Goal: Navigation & Orientation: Find specific page/section

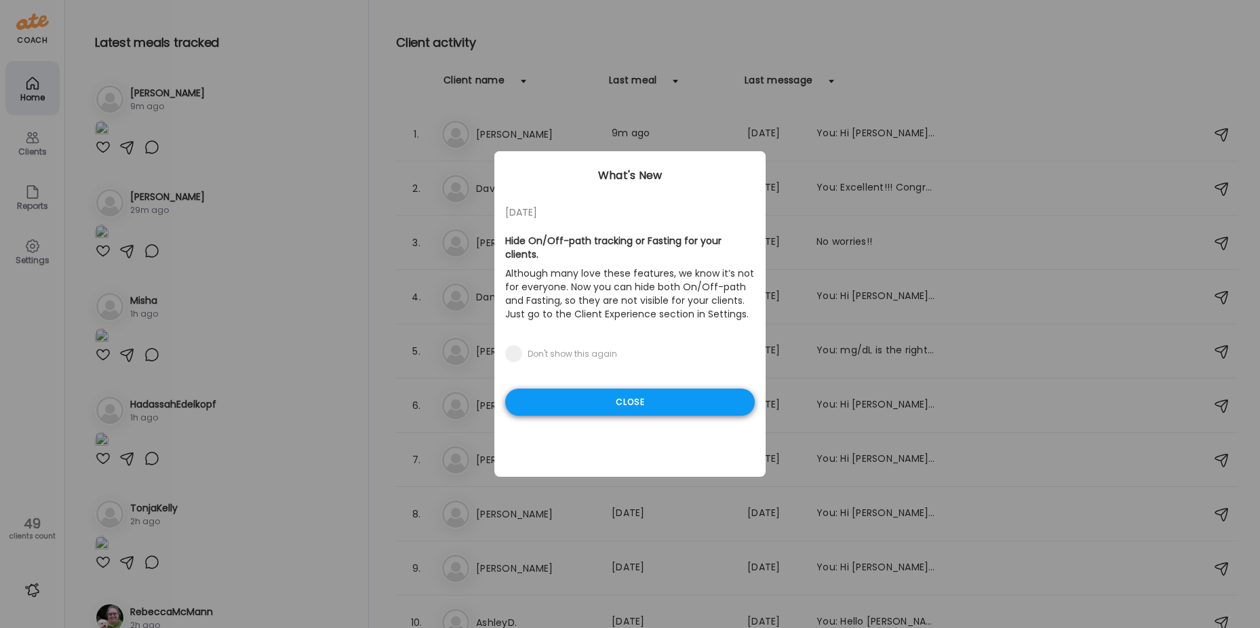
click at [630, 389] on div "Close" at bounding box center [630, 402] width 250 height 27
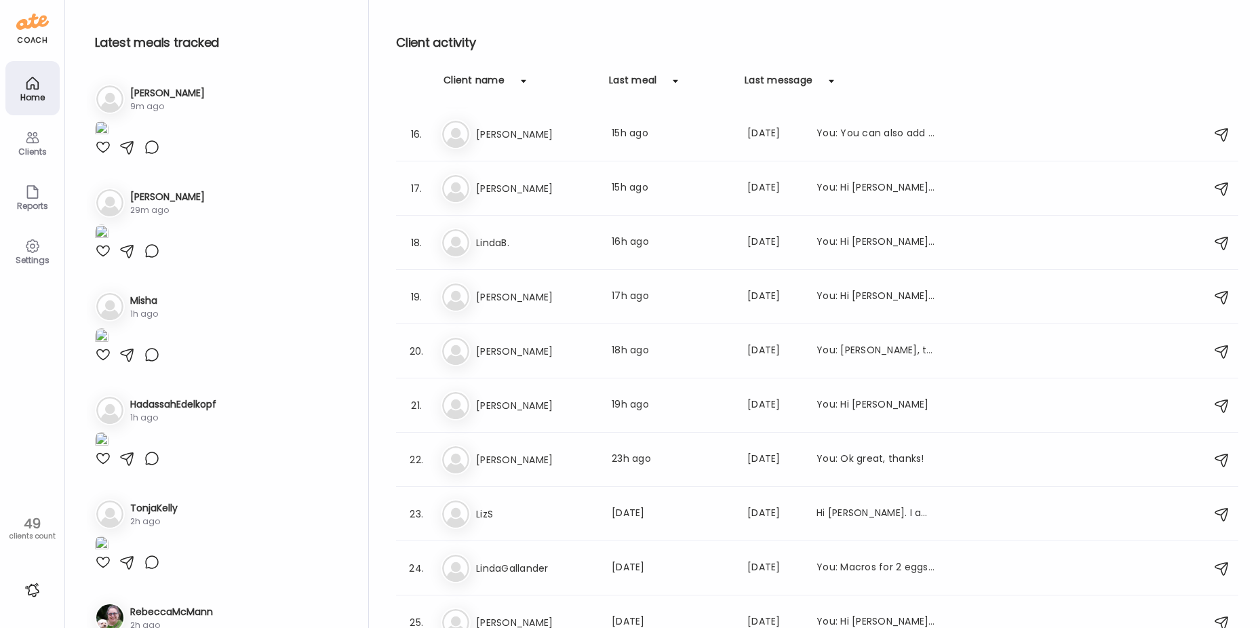
scroll to position [977, 0]
click at [109, 139] on img at bounding box center [102, 130] width 14 height 18
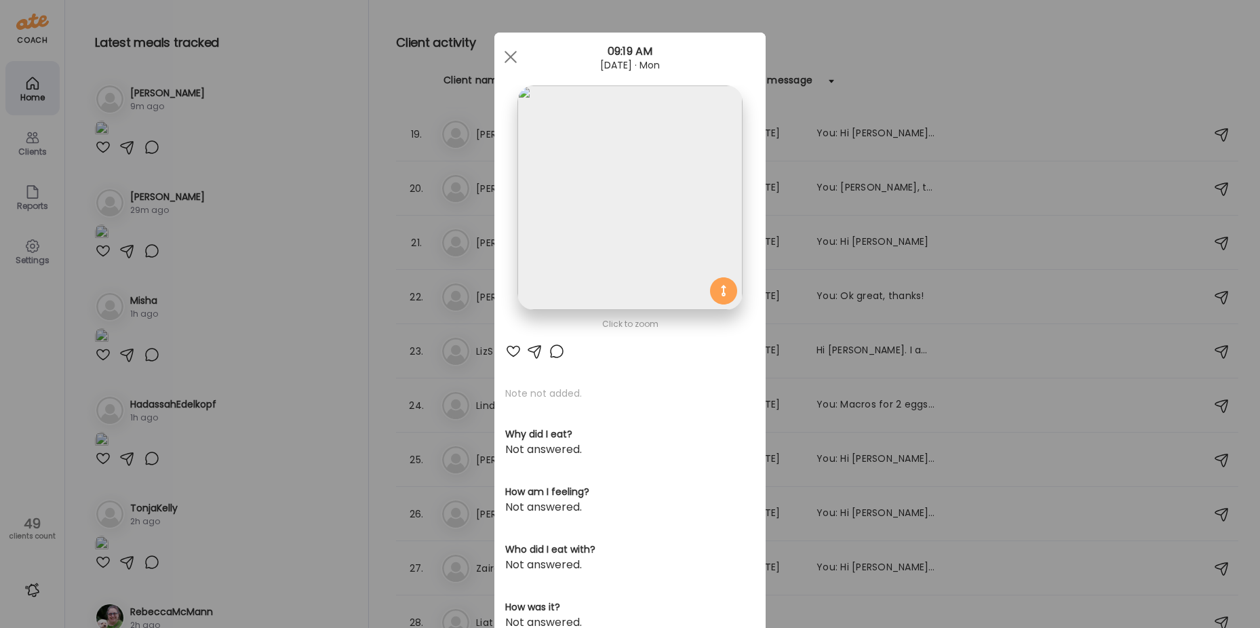
click at [646, 175] on img at bounding box center [629, 197] width 224 height 224
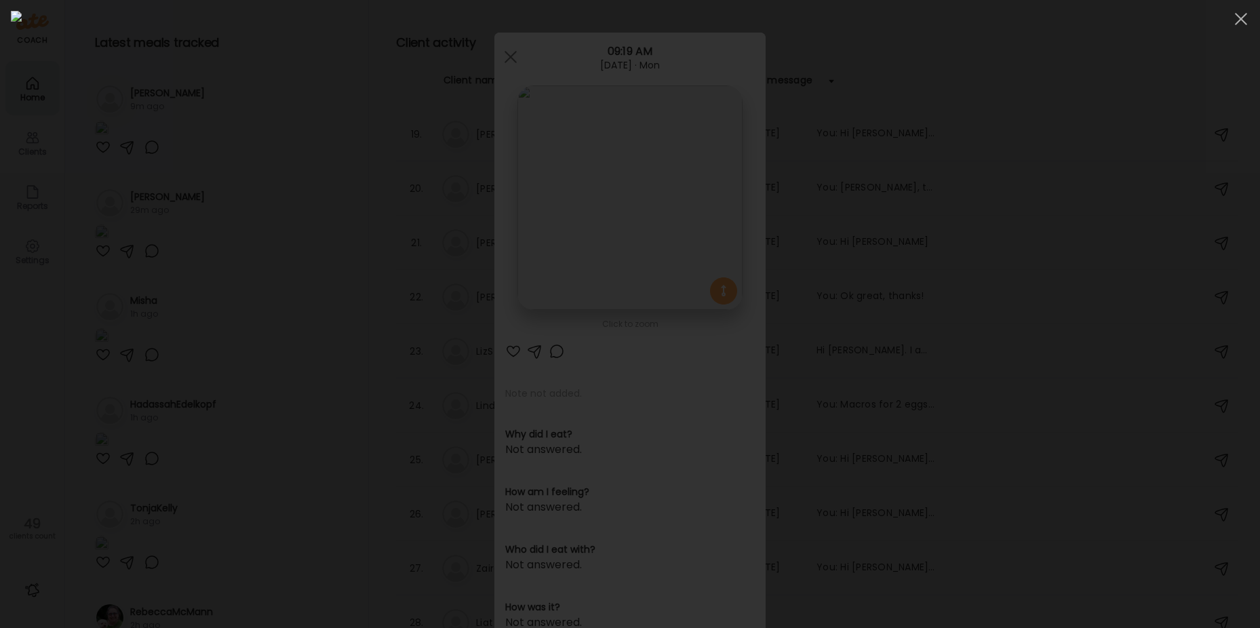
click at [1039, 275] on div at bounding box center [630, 314] width 1238 height 606
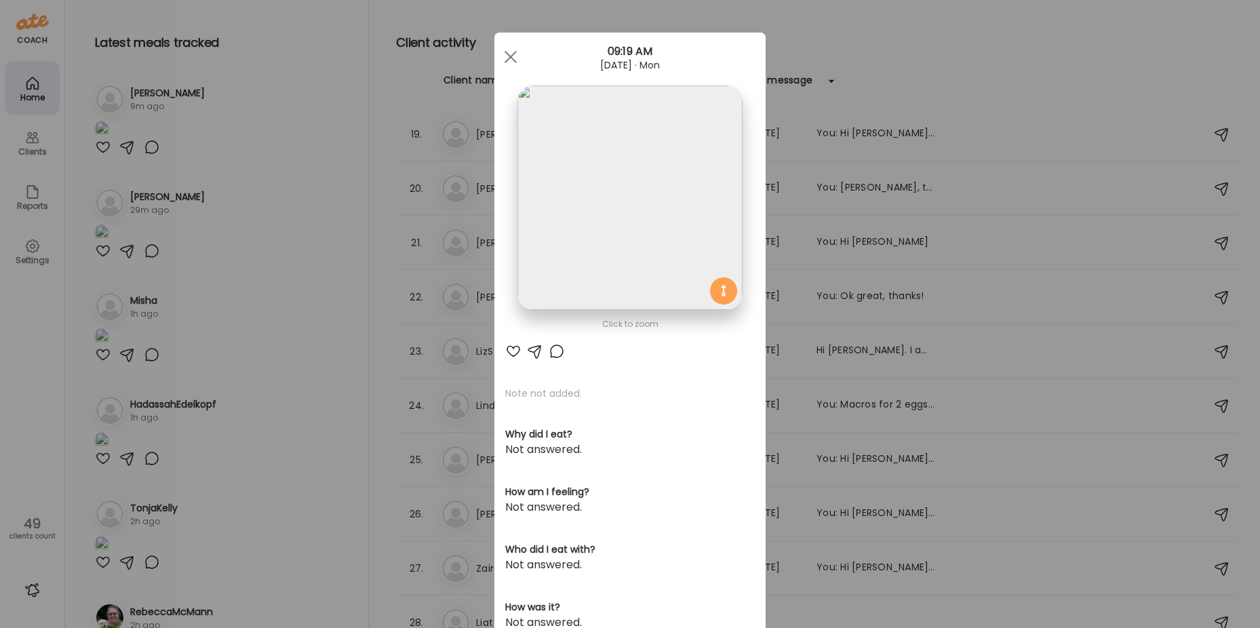
click at [1038, 275] on div "Ate Coach Dashboard Wahoo! It’s official Take a moment to set up your Coach Pro…" at bounding box center [630, 314] width 1260 height 628
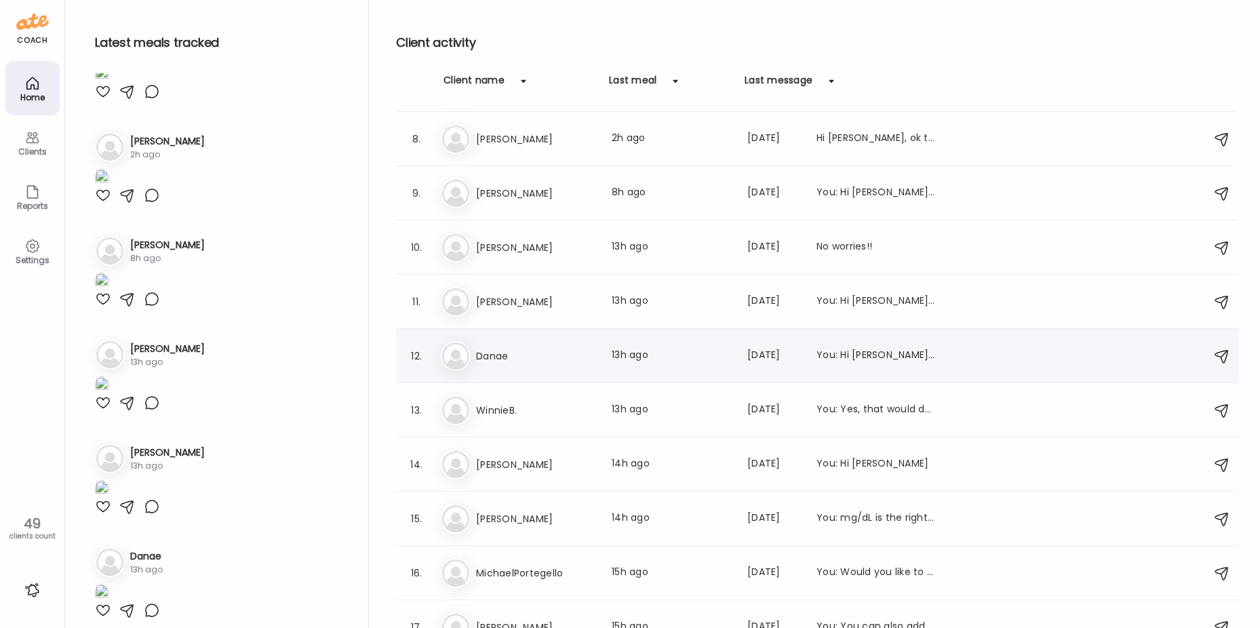
scroll to position [217, 0]
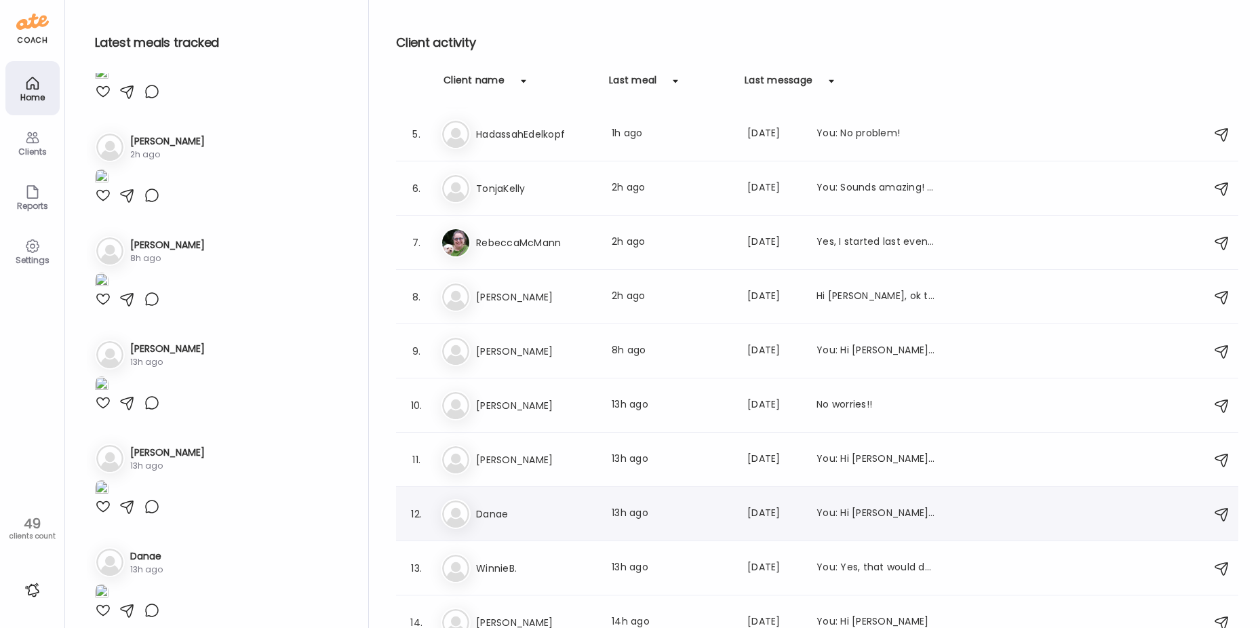
click at [539, 517] on h3 "Danae" at bounding box center [535, 514] width 119 height 16
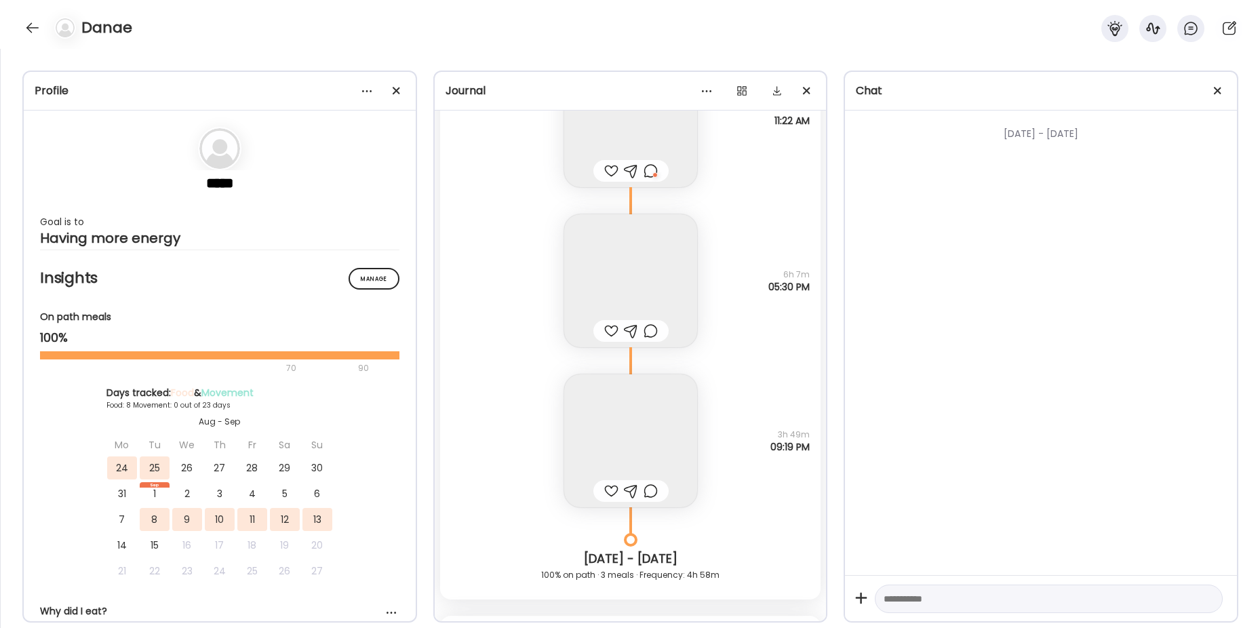
scroll to position [6852, 0]
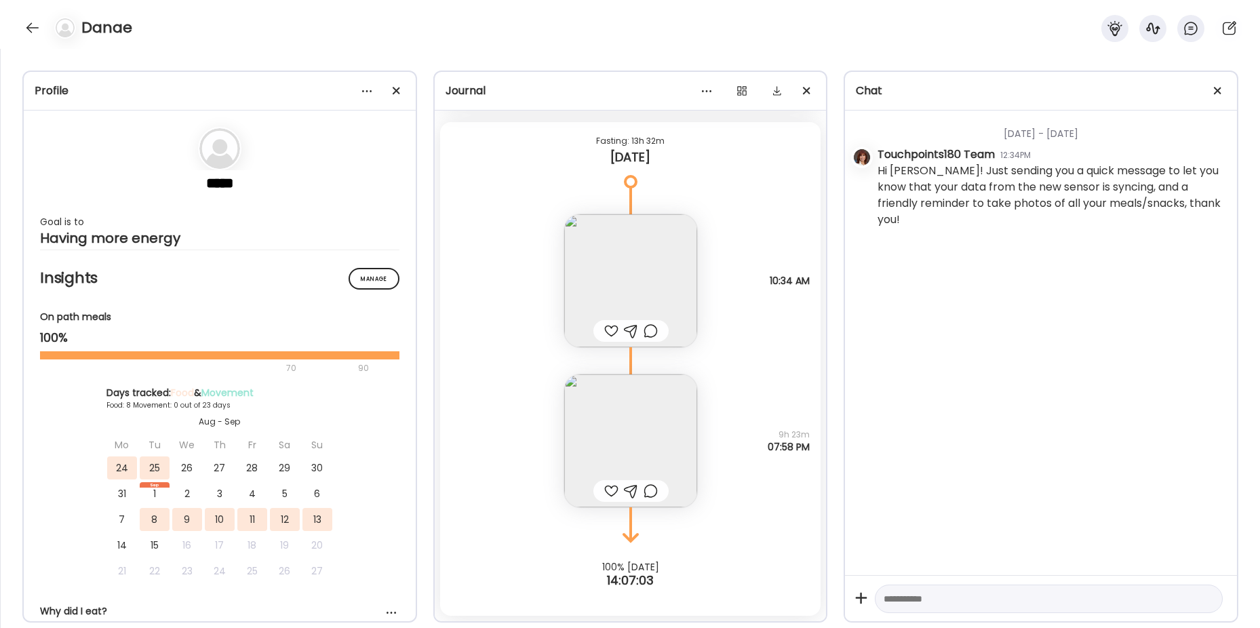
click at [627, 255] on img at bounding box center [630, 280] width 133 height 133
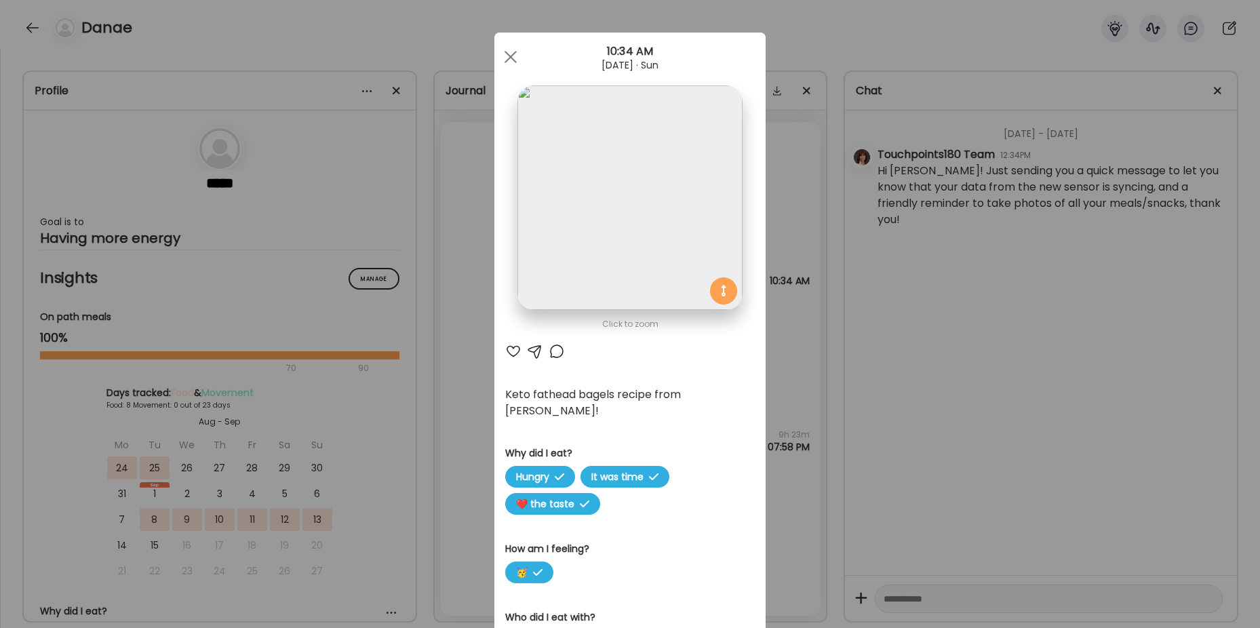
click at [450, 335] on div "Ate Coach Dashboard Wahoo! It’s official Take a moment to set up your Coach Pro…" at bounding box center [630, 314] width 1260 height 628
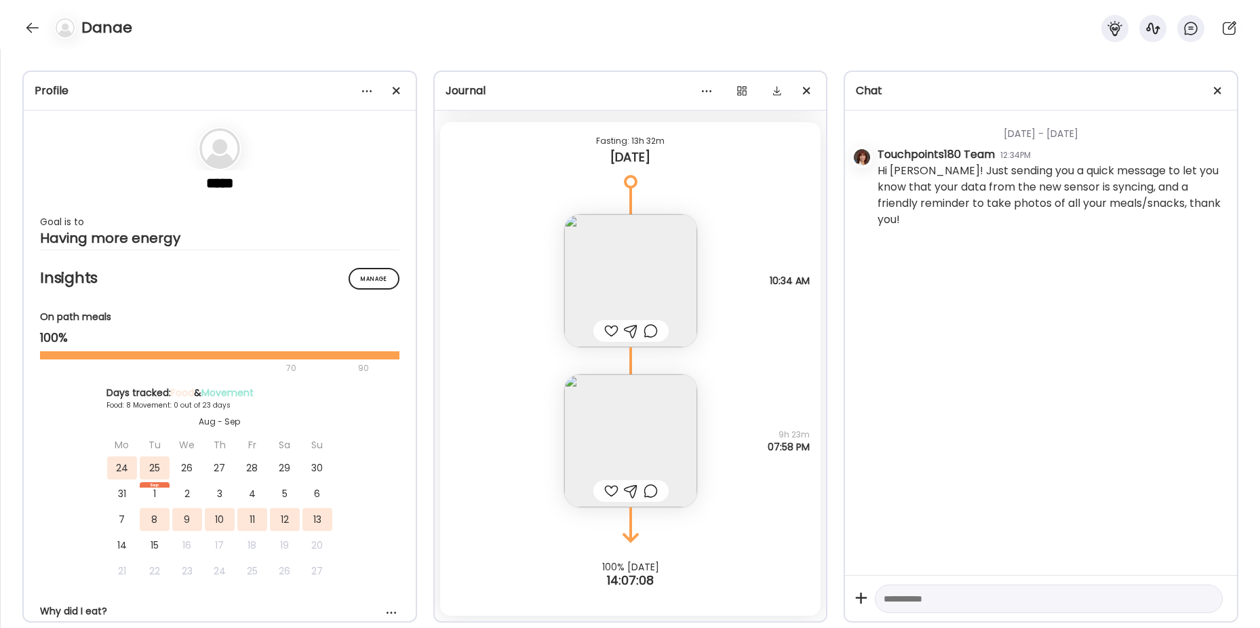
click at [618, 407] on img at bounding box center [630, 440] width 133 height 133
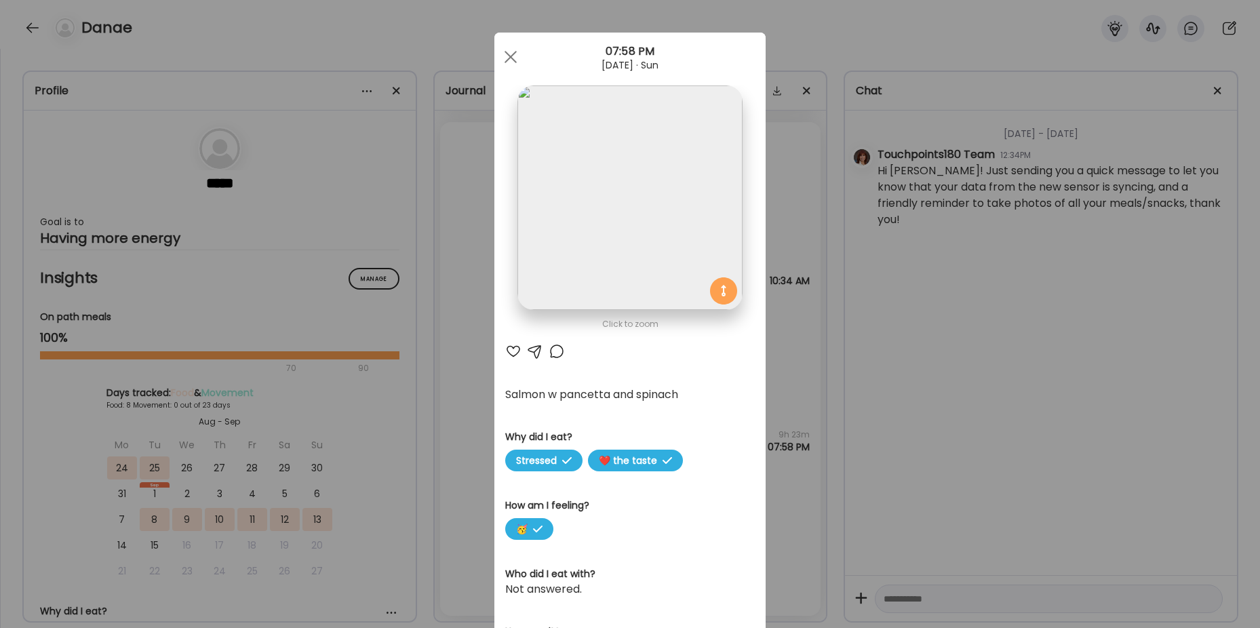
click at [466, 405] on div "Ate Coach Dashboard Wahoo! It’s official Take a moment to set up your Coach Pro…" at bounding box center [630, 314] width 1260 height 628
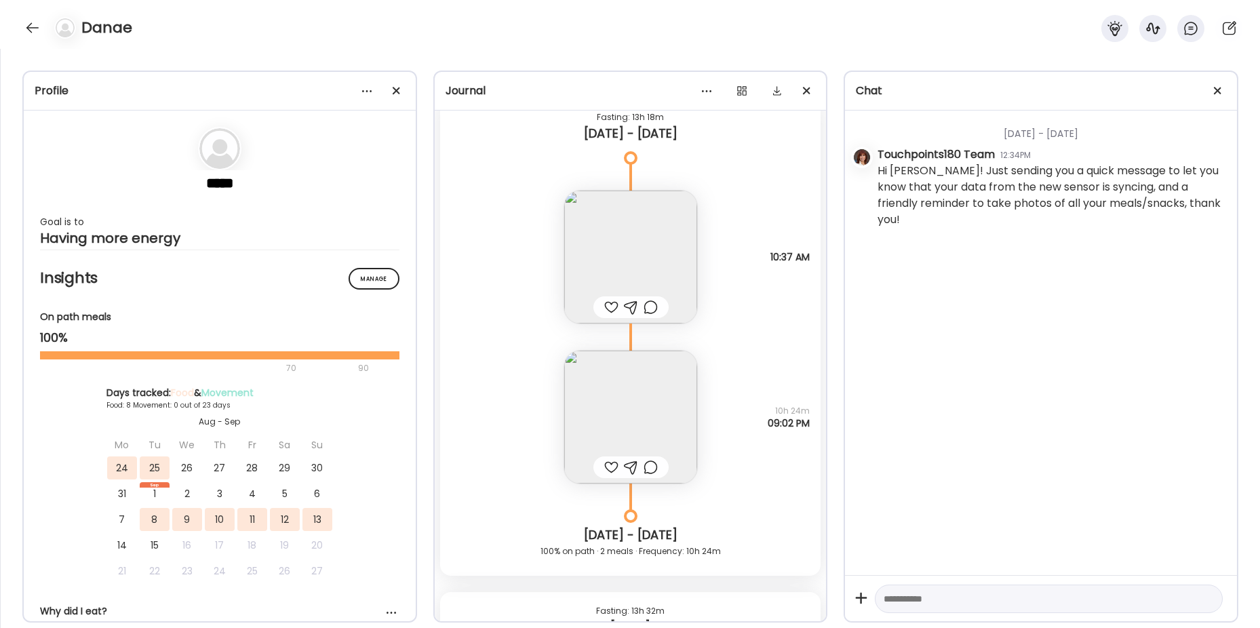
scroll to position [6378, 0]
click at [643, 385] on img at bounding box center [630, 421] width 133 height 133
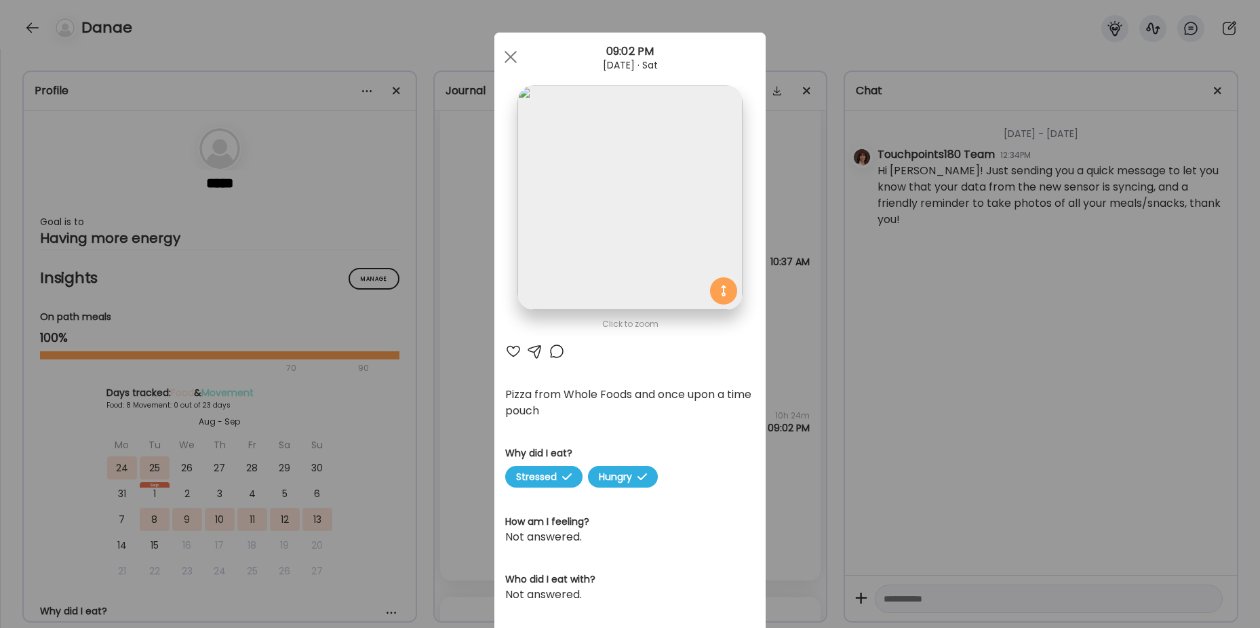
click at [458, 363] on div "Ate Coach Dashboard Wahoo! It’s official Take a moment to set up your Coach Pro…" at bounding box center [630, 314] width 1260 height 628
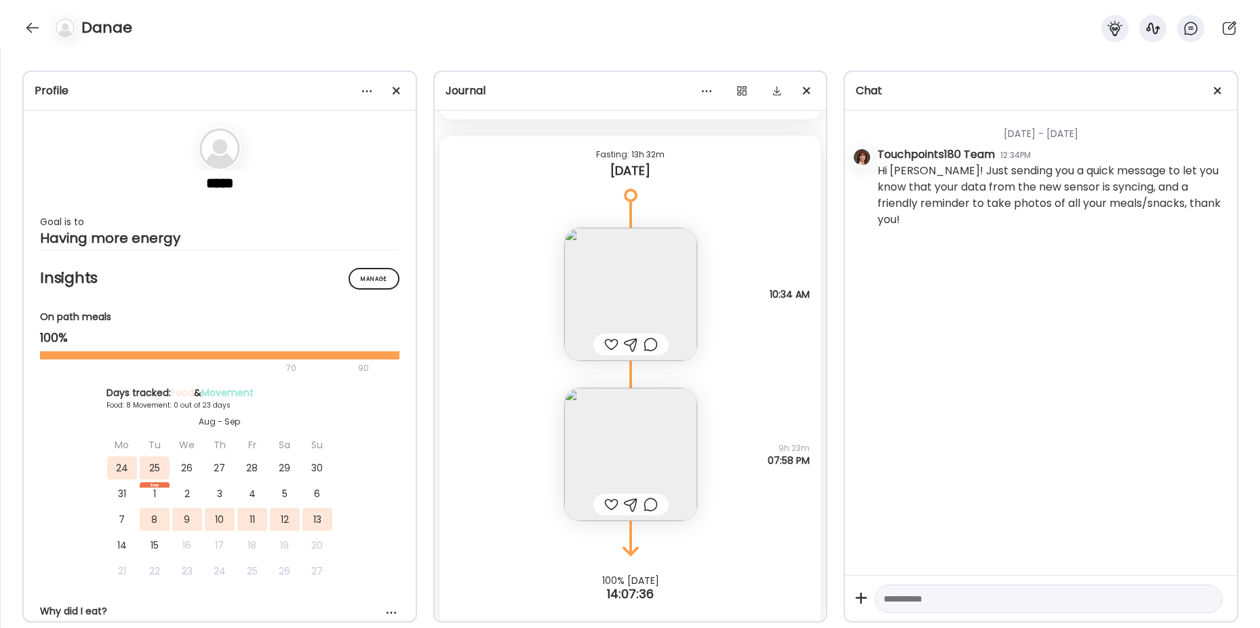
scroll to position [6852, 0]
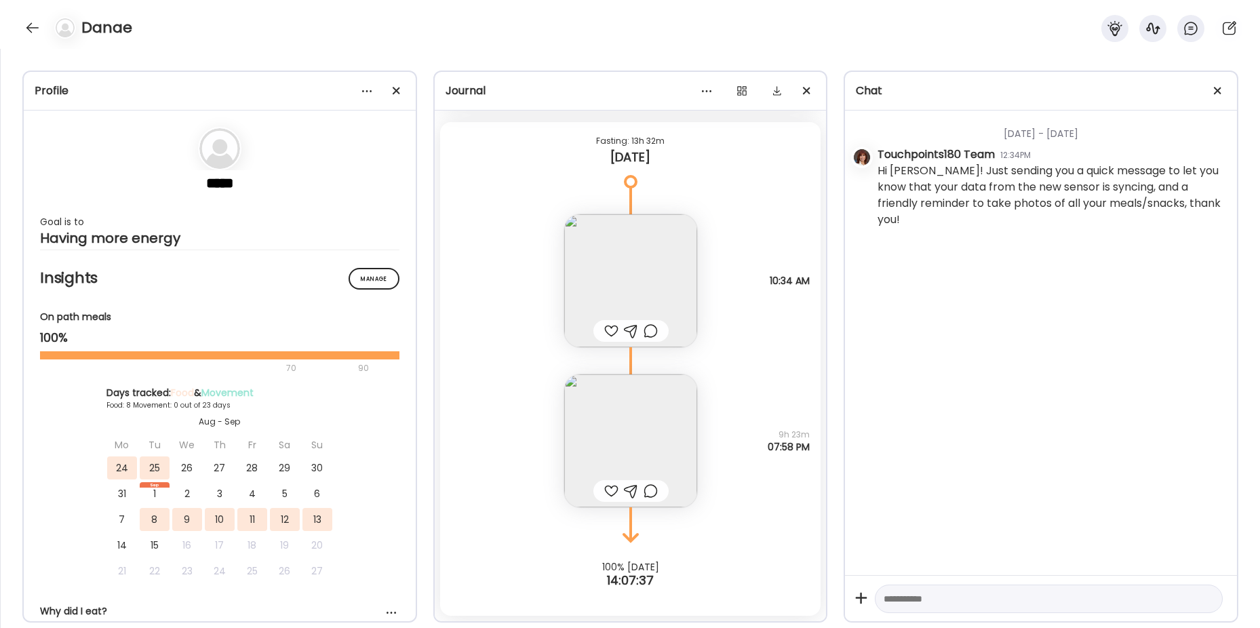
click at [623, 423] on img at bounding box center [630, 440] width 133 height 133
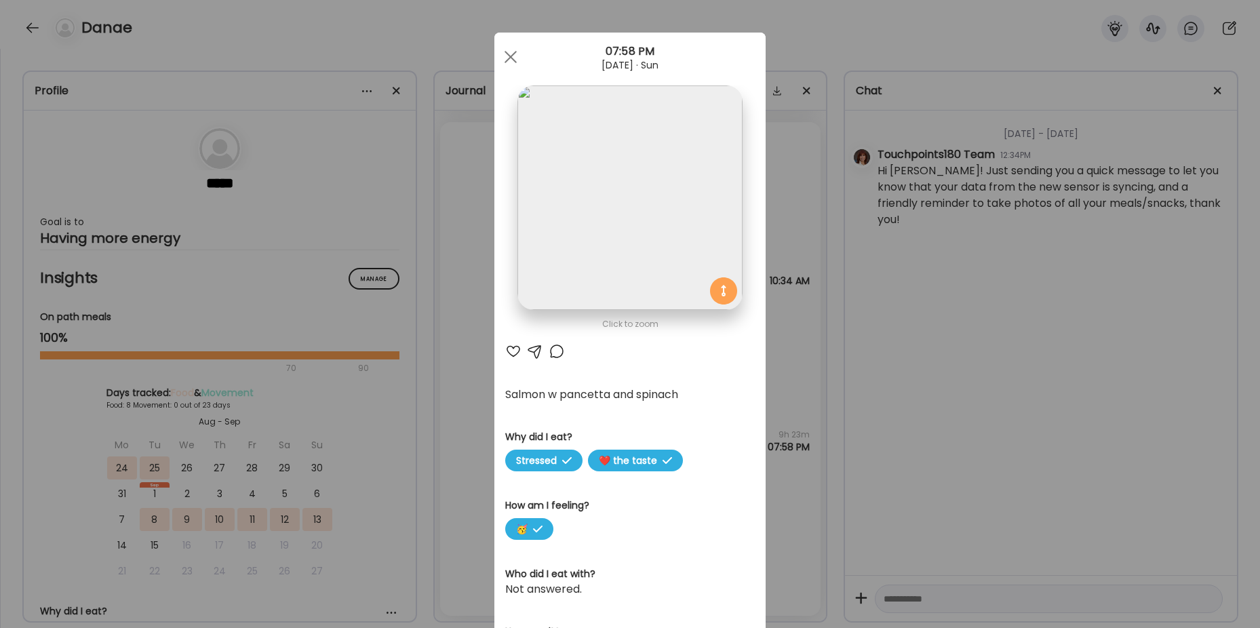
click at [452, 411] on div "Ate Coach Dashboard Wahoo! It’s official Take a moment to set up your Coach Pro…" at bounding box center [630, 314] width 1260 height 628
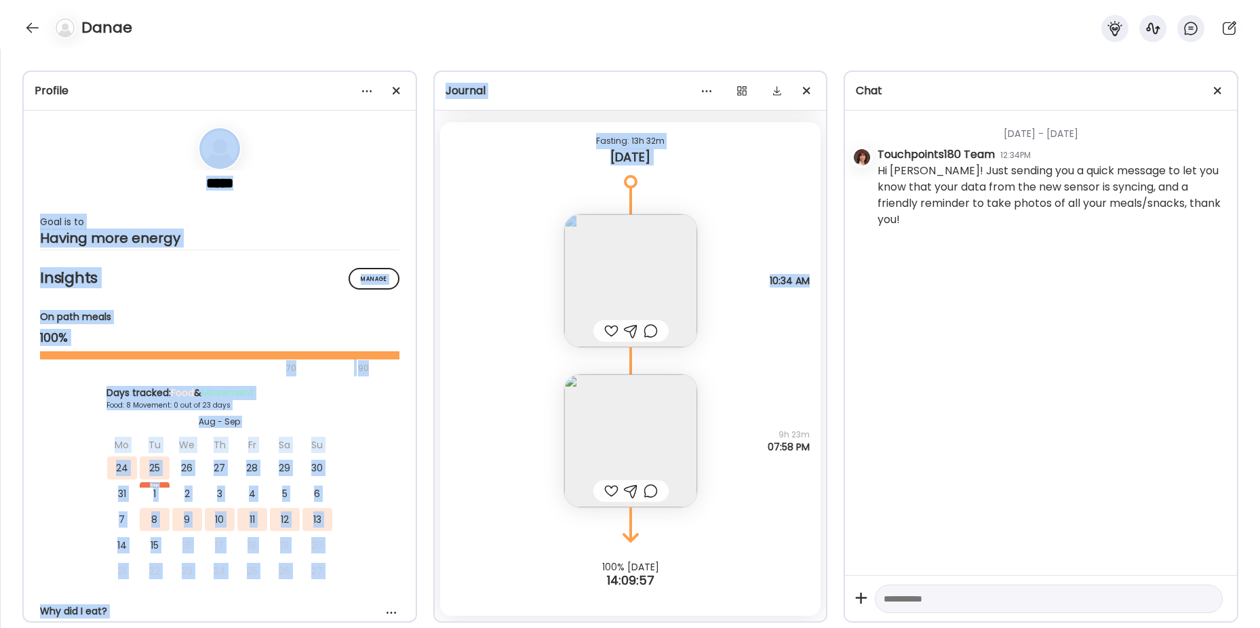
drag, startPoint x: 97, startPoint y: 71, endPoint x: 552, endPoint y: 435, distance: 582.9
click at [552, 435] on div "Profile ***** Goal is to Having more energy Manage Insights On path meals 100% …" at bounding box center [630, 338] width 1260 height 579
click at [445, 267] on div "Keto fathead bagels recipe from [PERSON_NAME]! Why did I eat? Hungry It was tim…" at bounding box center [630, 267] width 381 height 160
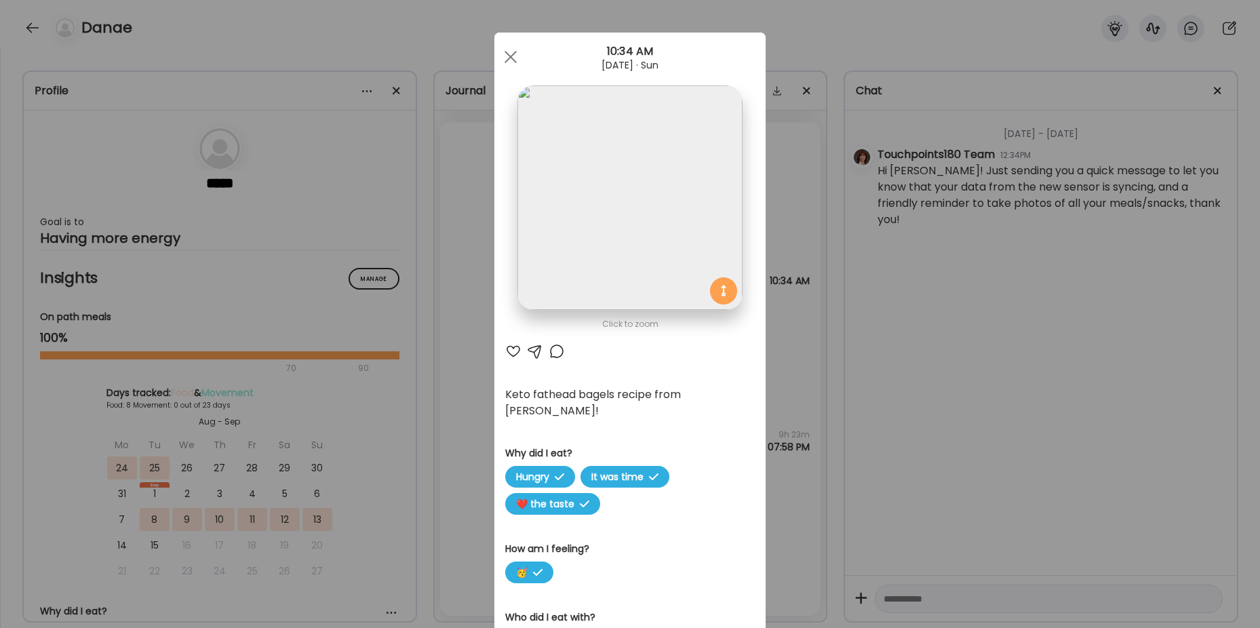
click at [378, 33] on div "Ate Coach Dashboard Wahoo! It’s official Take a moment to set up your Coach Pro…" at bounding box center [630, 314] width 1260 height 628
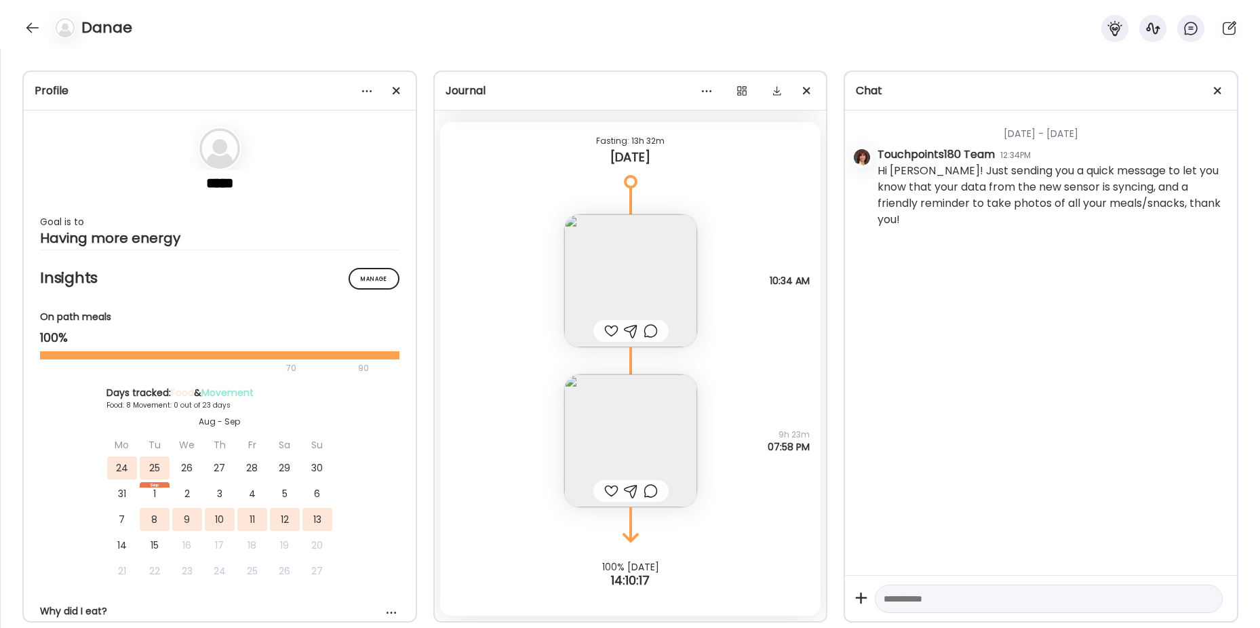
click at [637, 438] on img at bounding box center [630, 440] width 133 height 133
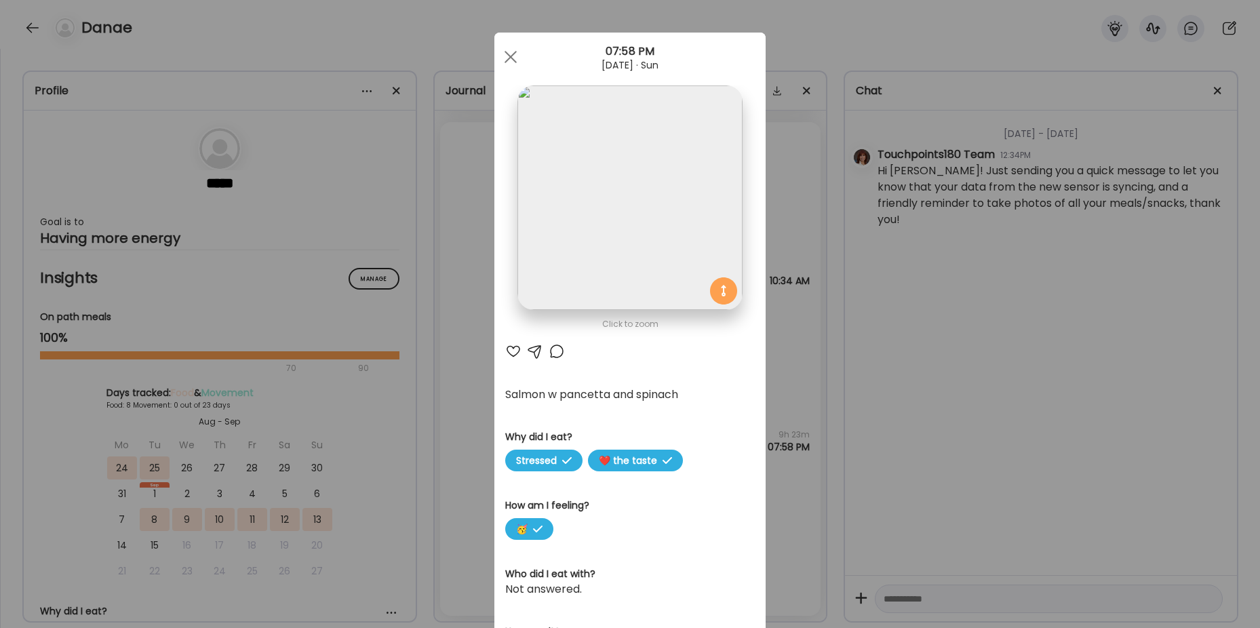
click at [619, 194] on img at bounding box center [629, 197] width 224 height 224
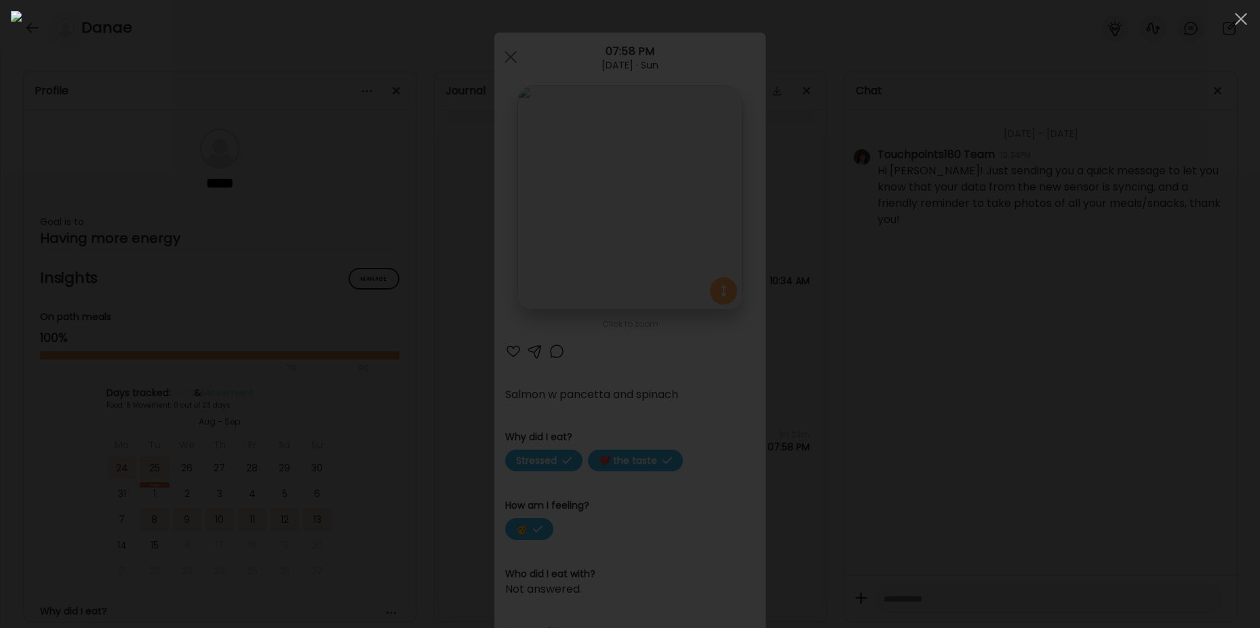
click at [619, 194] on img at bounding box center [630, 314] width 1238 height 606
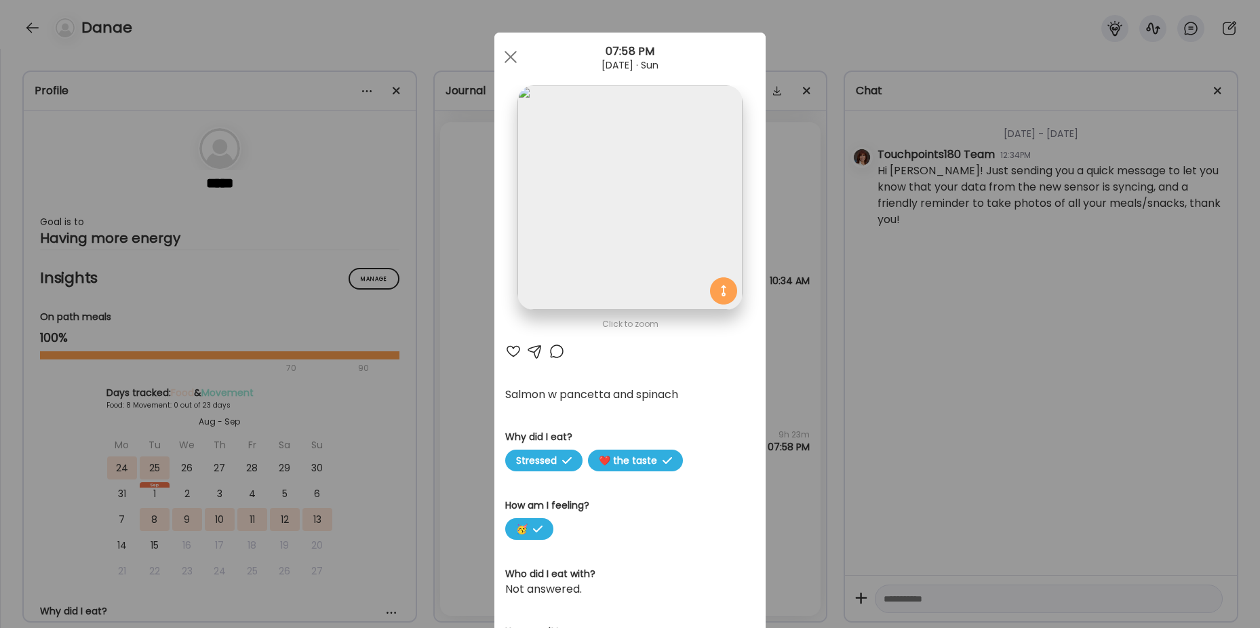
click at [813, 366] on div "Ate Coach Dashboard Wahoo! It’s official Take a moment to set up your Coach Pro…" at bounding box center [630, 314] width 1260 height 628
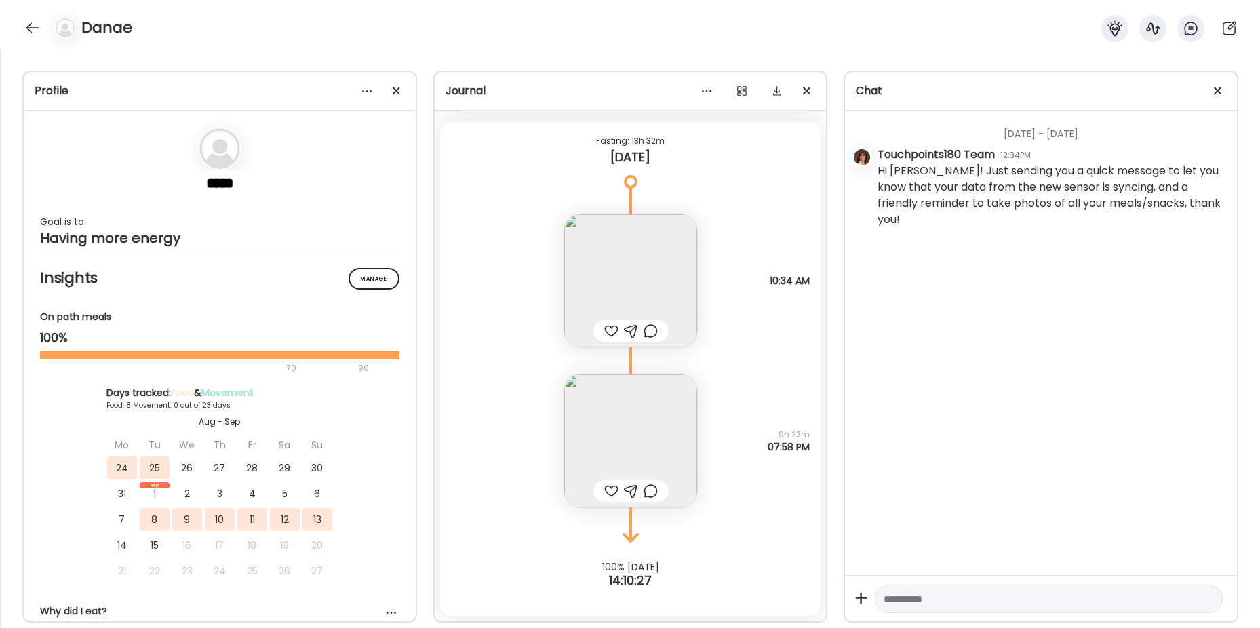
click at [612, 449] on img at bounding box center [630, 440] width 133 height 133
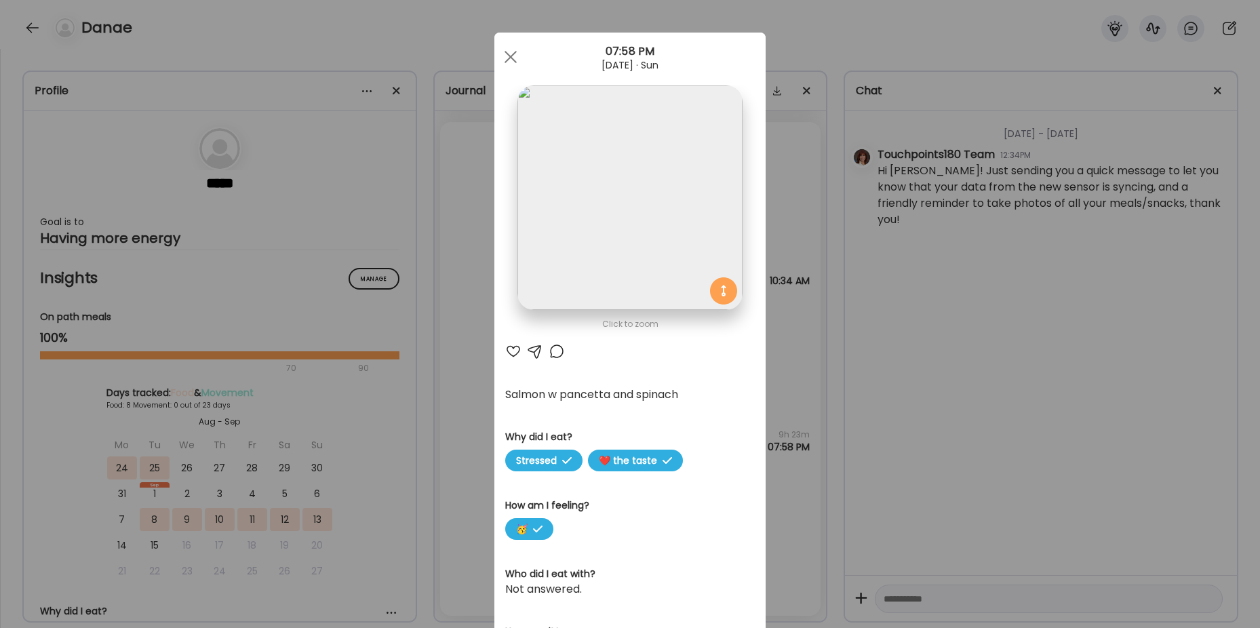
click at [600, 222] on img at bounding box center [629, 197] width 224 height 224
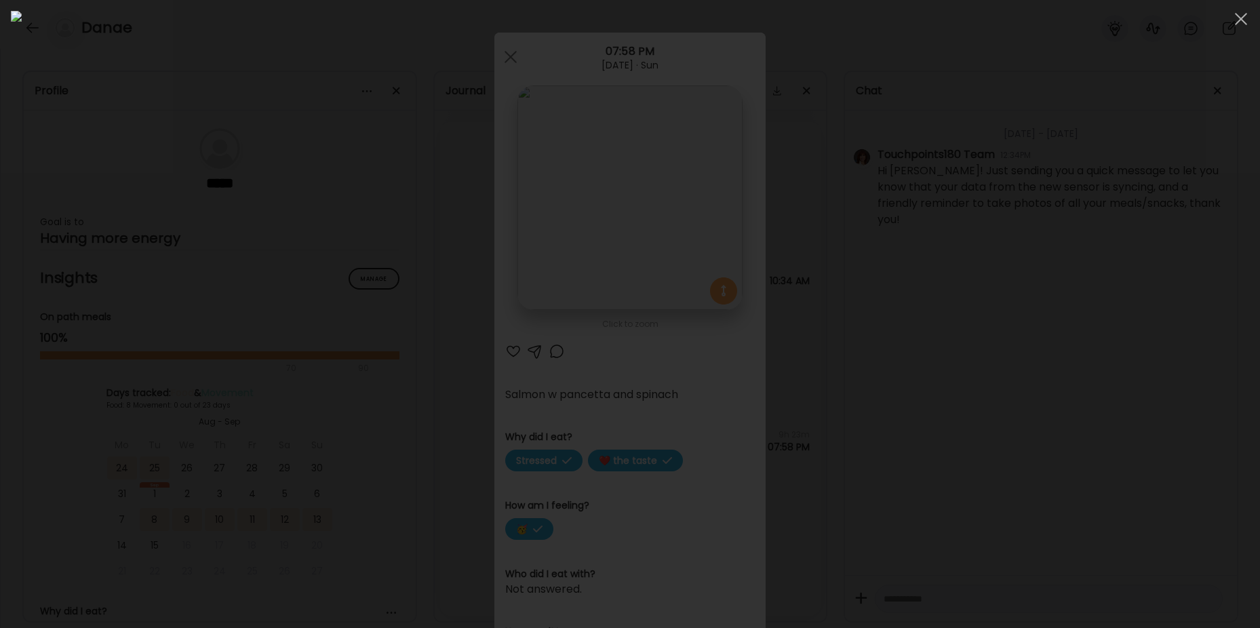
scroll to position [1014, 0]
click at [269, 302] on div at bounding box center [630, 314] width 1238 height 606
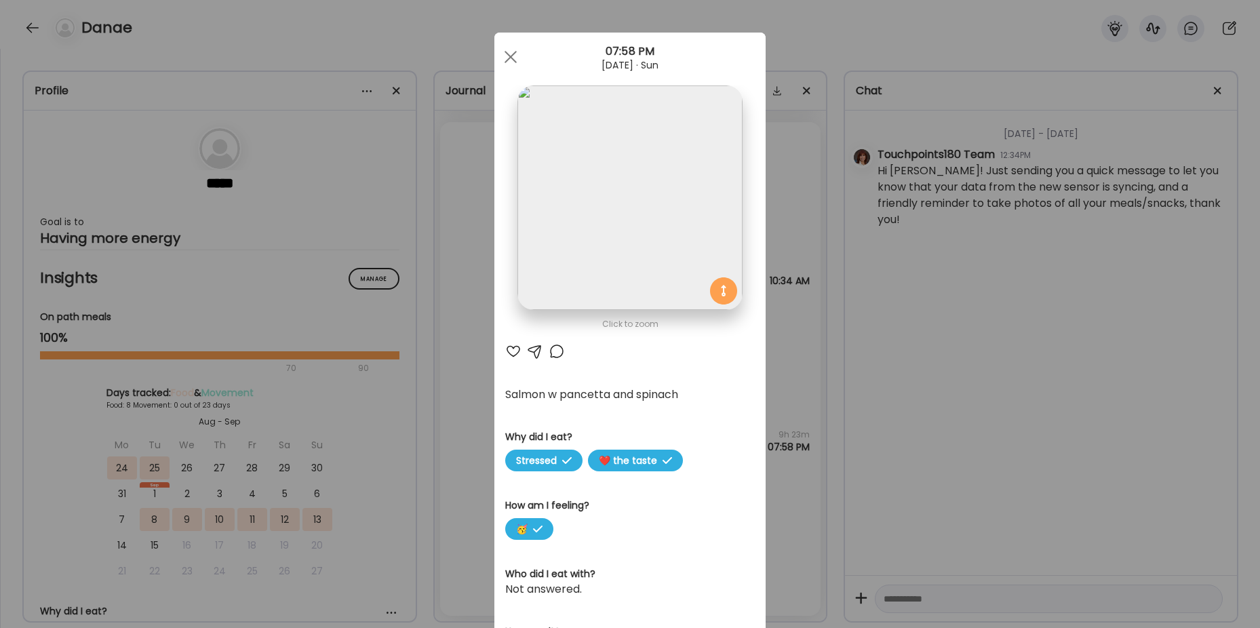
click at [429, 412] on div "Ate Coach Dashboard Wahoo! It’s official Take a moment to set up your Coach Pro…" at bounding box center [630, 314] width 1260 height 628
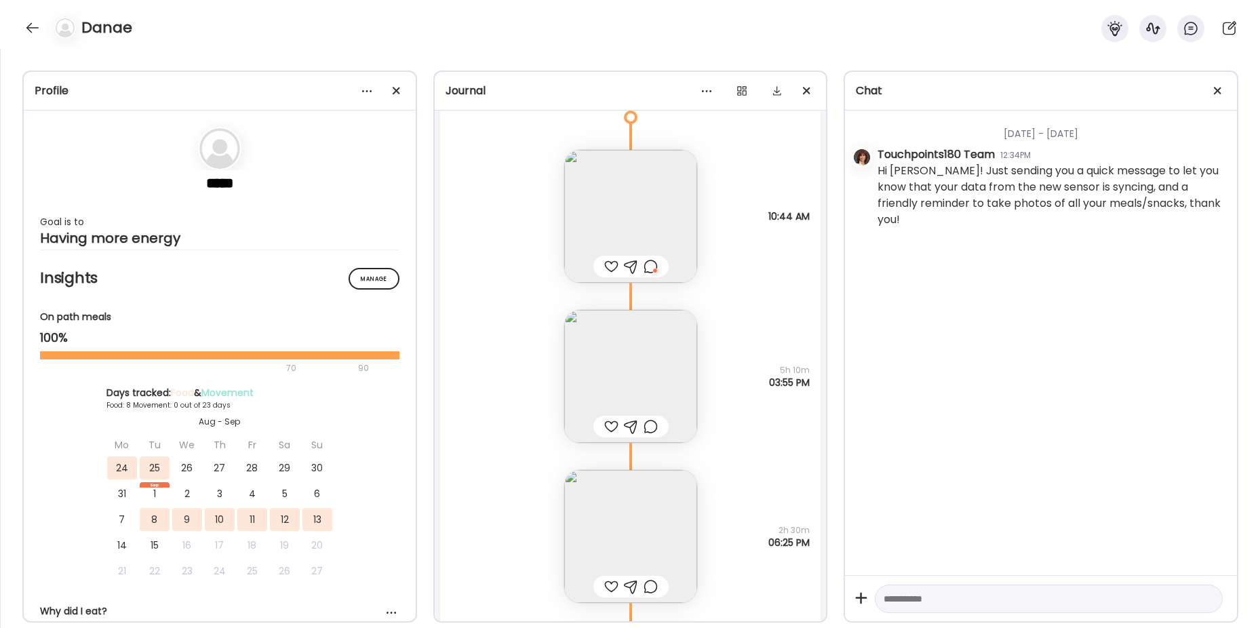
scroll to position [5021, 0]
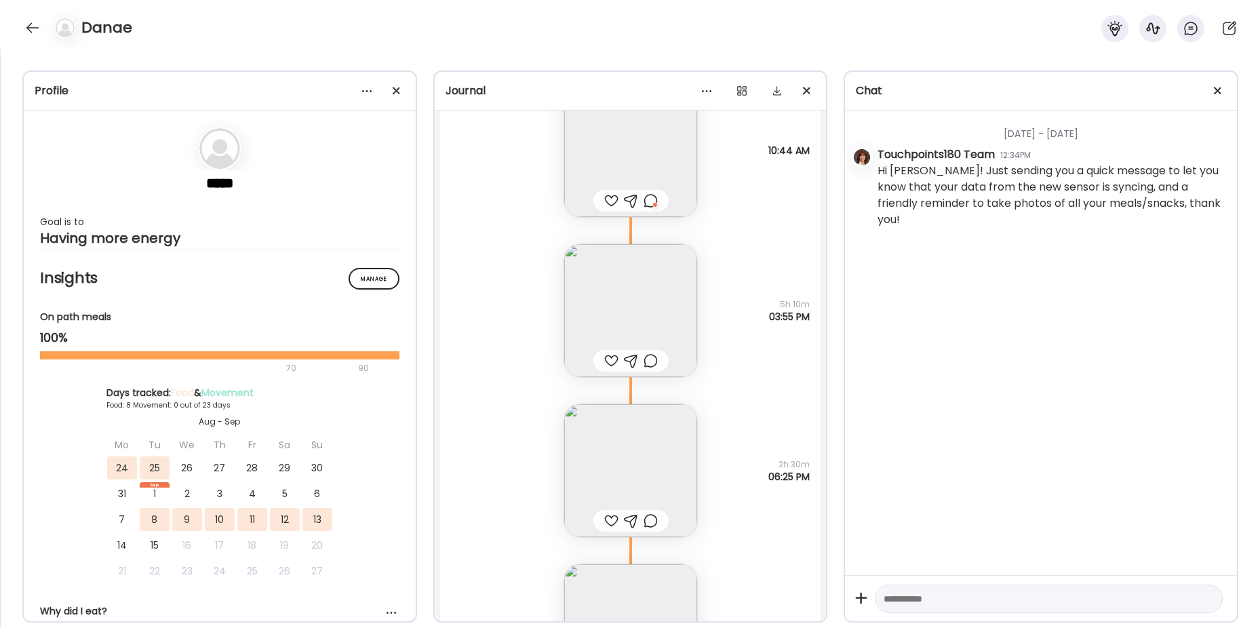
click at [626, 477] on img at bounding box center [630, 470] width 133 height 133
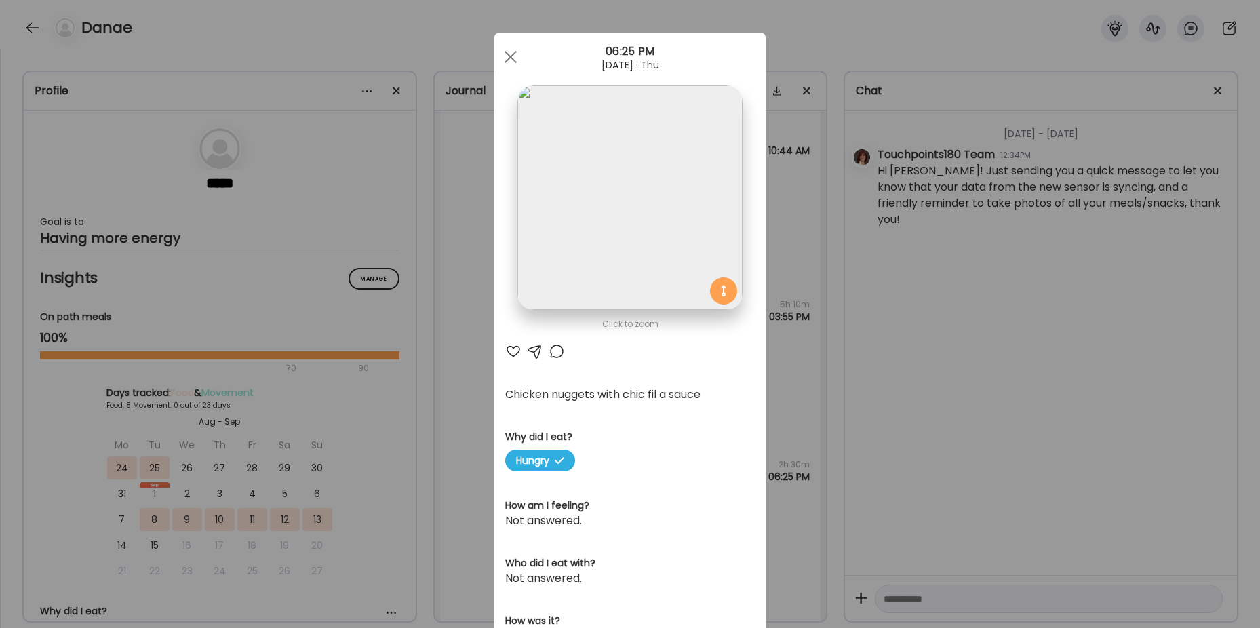
click at [446, 380] on div "Ate Coach Dashboard Wahoo! It’s official Take a moment to set up your Coach Pro…" at bounding box center [630, 314] width 1260 height 628
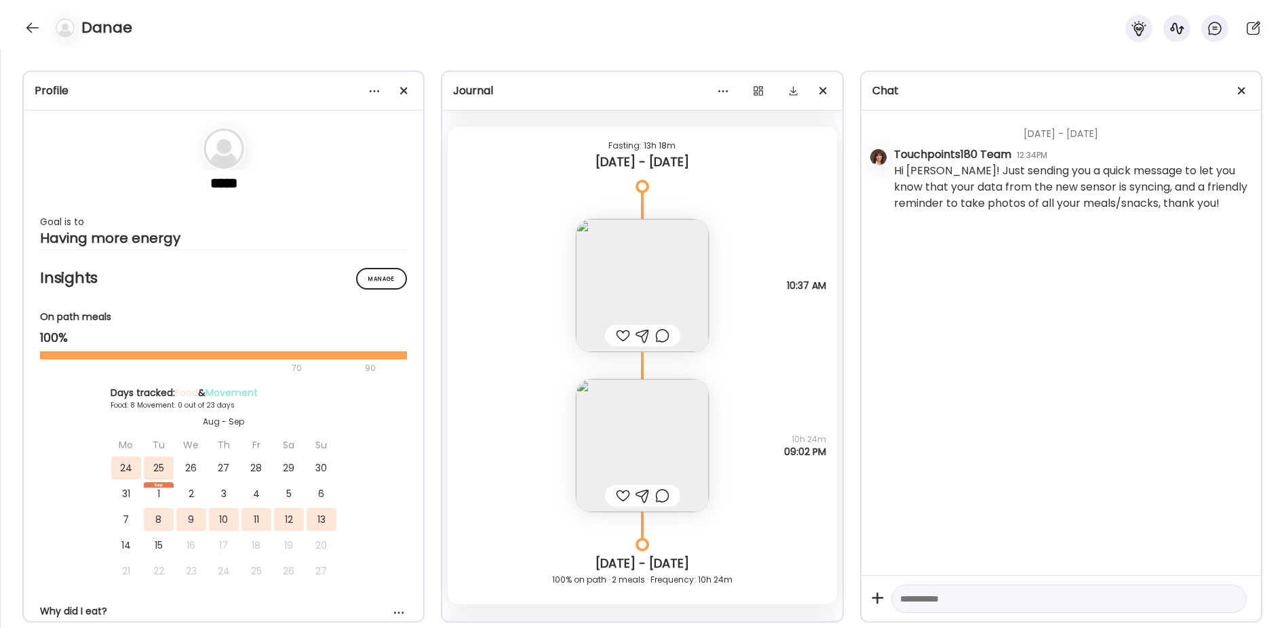
scroll to position [6378, 0]
